Goal: Find specific page/section: Find specific page/section

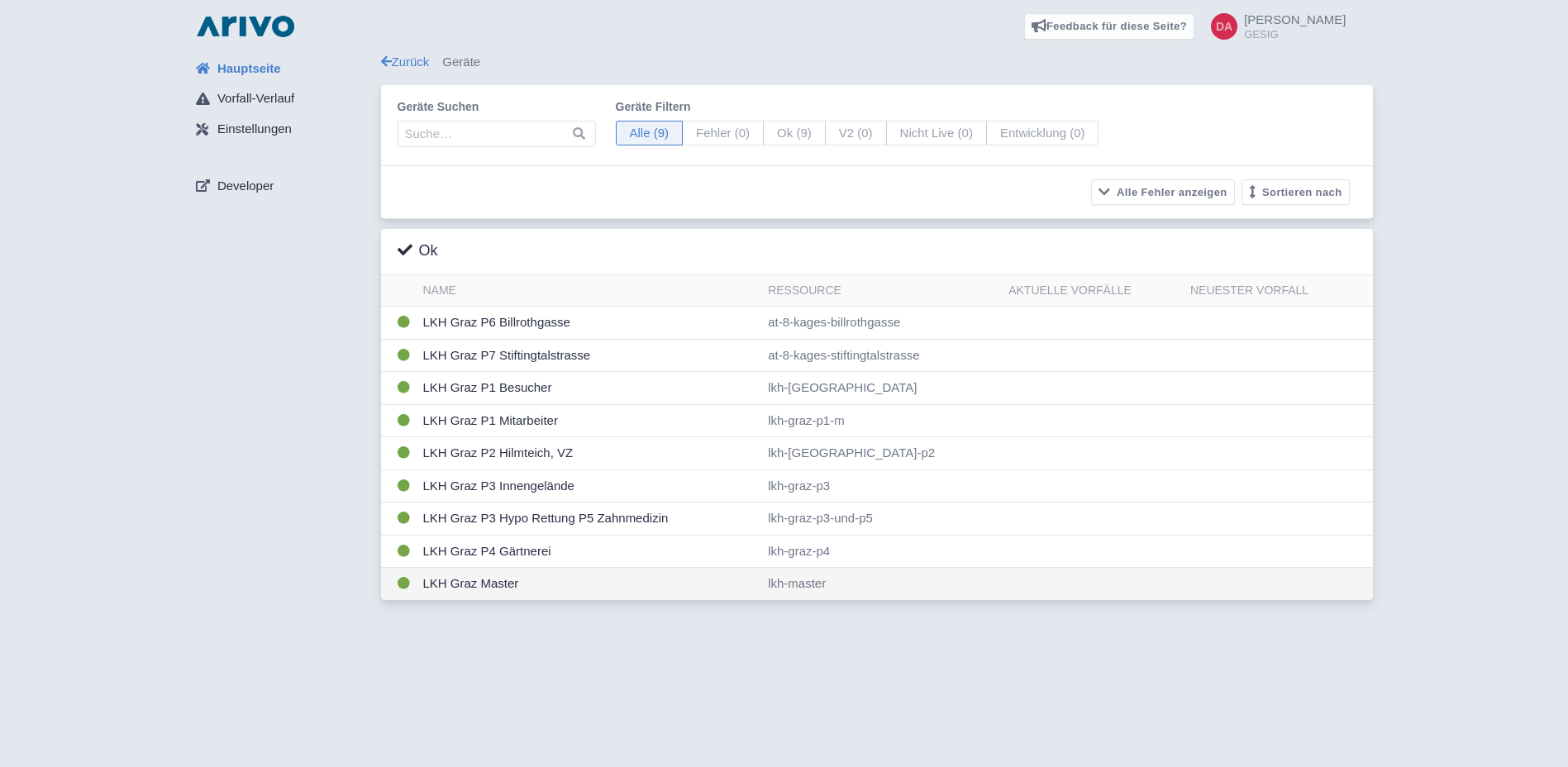
click at [599, 580] on td "LKH Graz Master" at bounding box center [588, 584] width 345 height 32
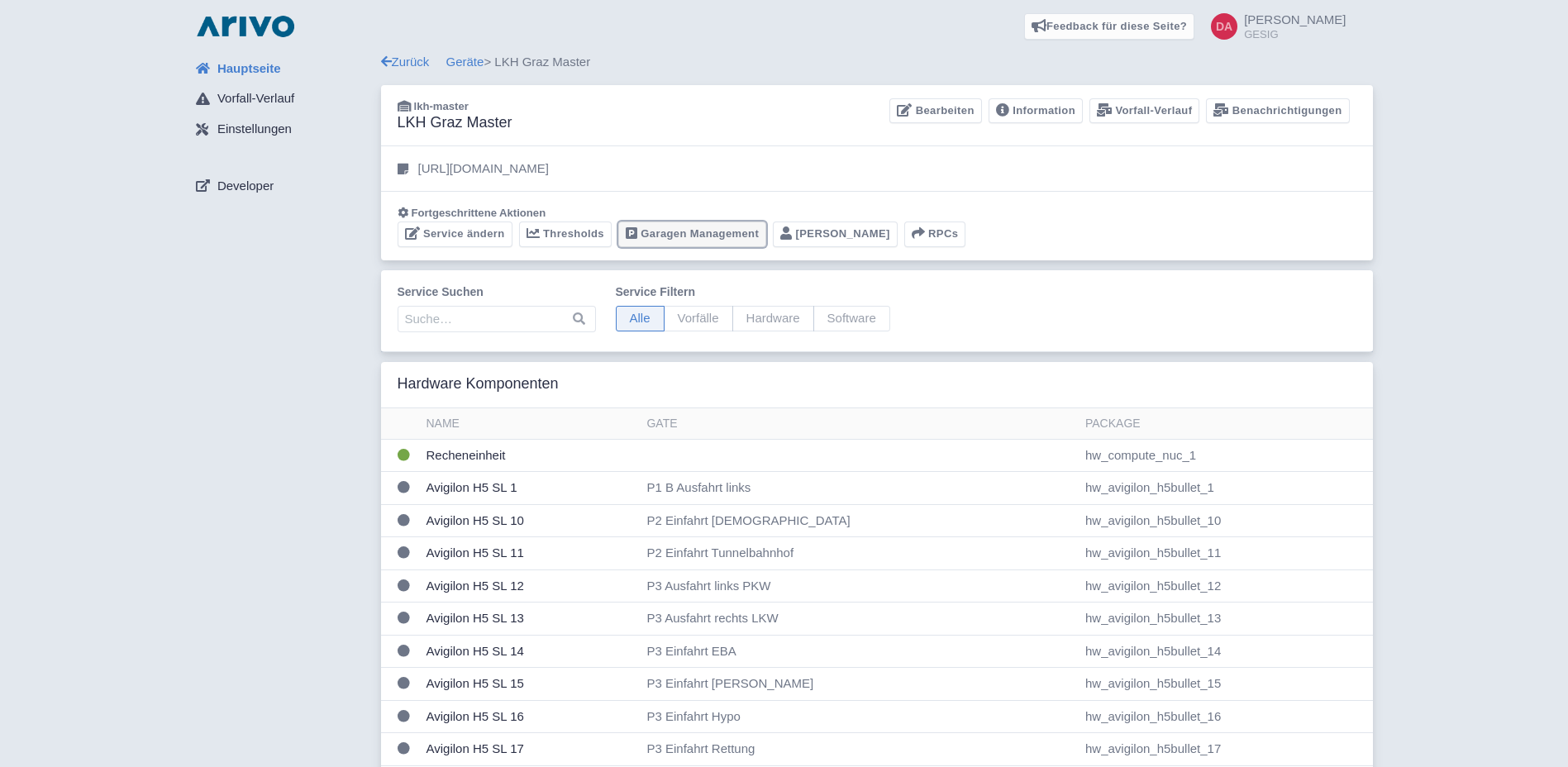
click at [710, 235] on link "Garagen Management" at bounding box center [692, 234] width 148 height 26
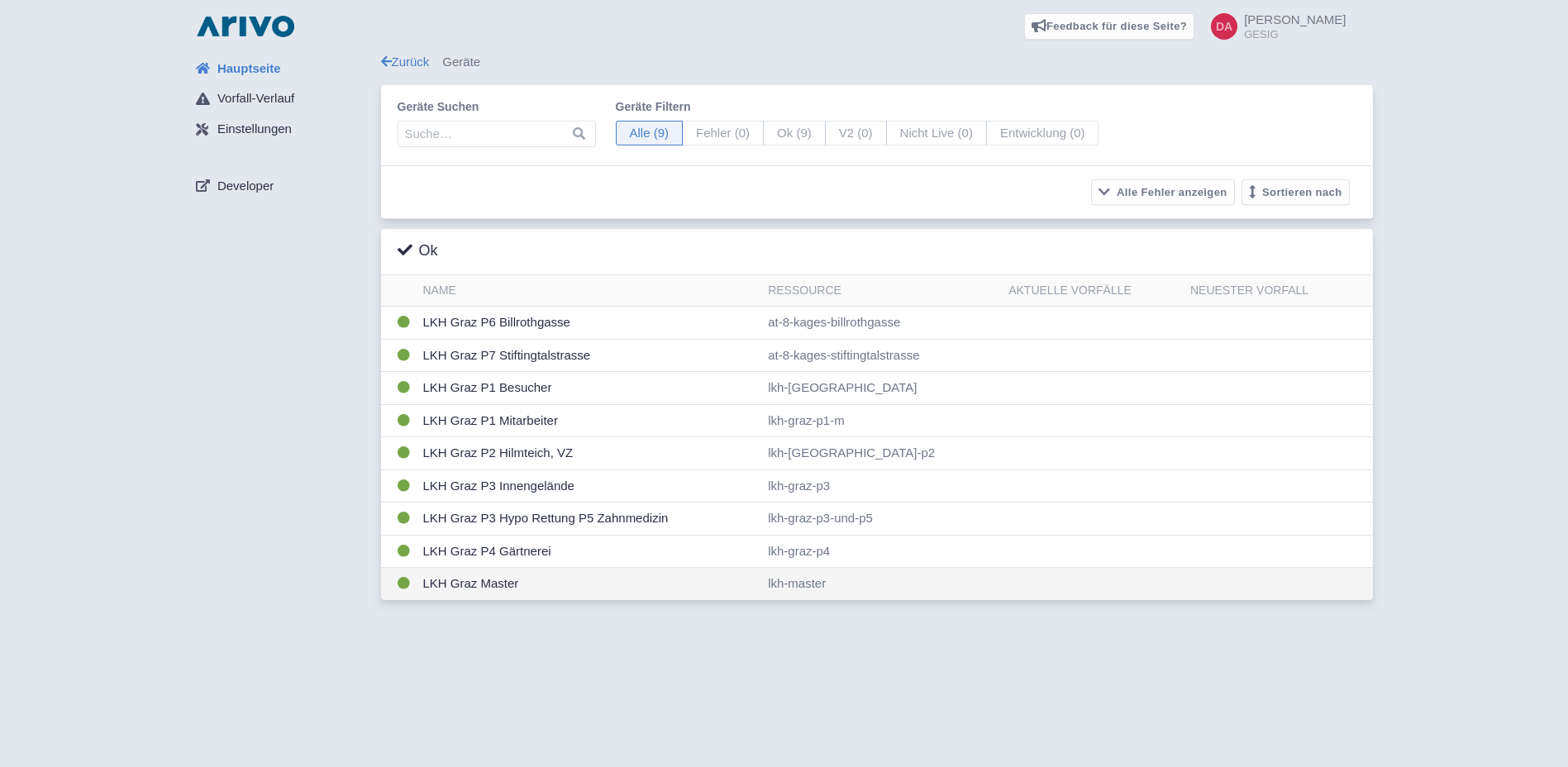
click at [586, 575] on td "LKH Graz Master" at bounding box center [588, 584] width 345 height 32
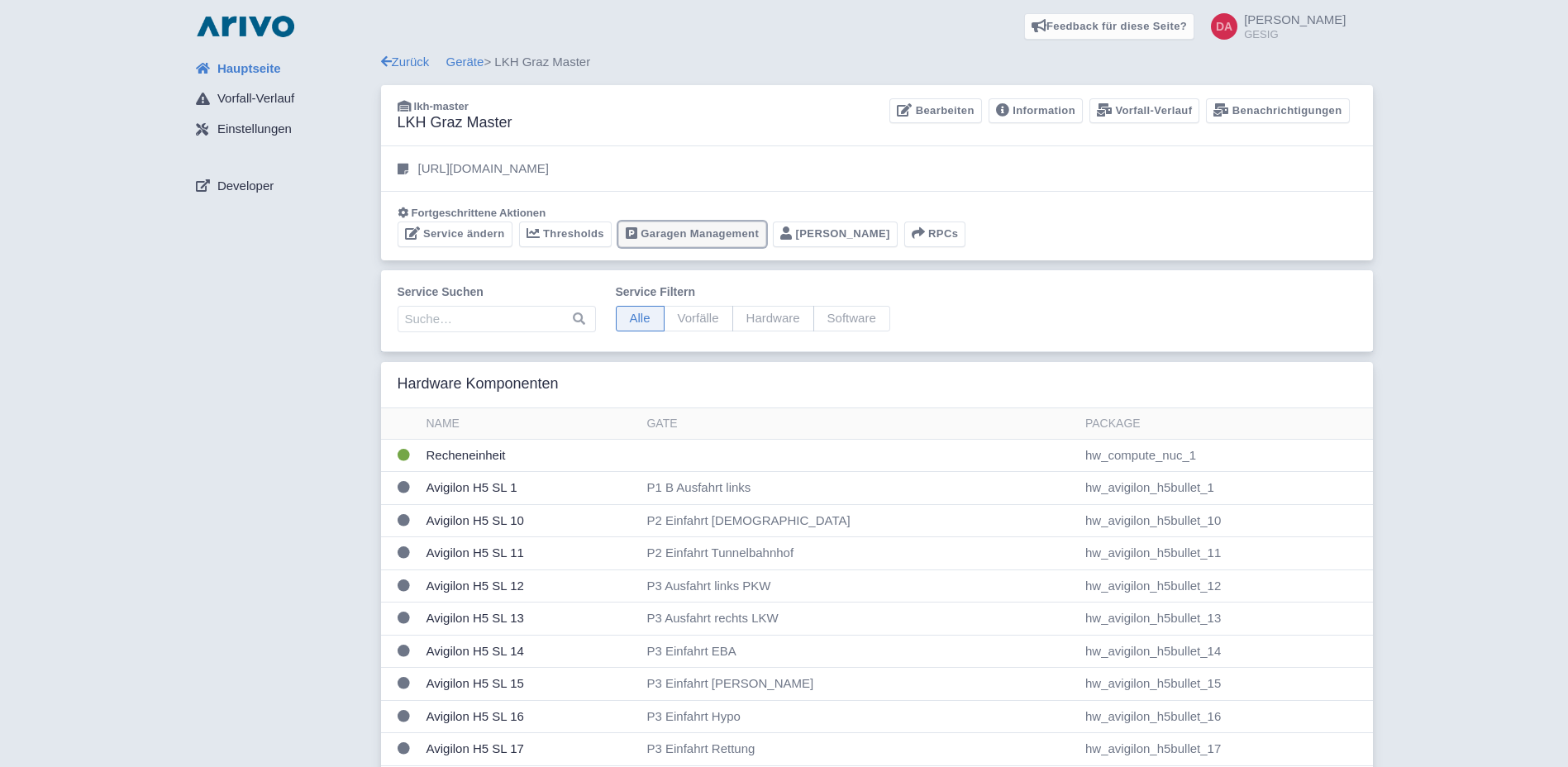
click at [713, 234] on link "Garagen Management" at bounding box center [692, 234] width 148 height 26
